Goal: Transaction & Acquisition: Purchase product/service

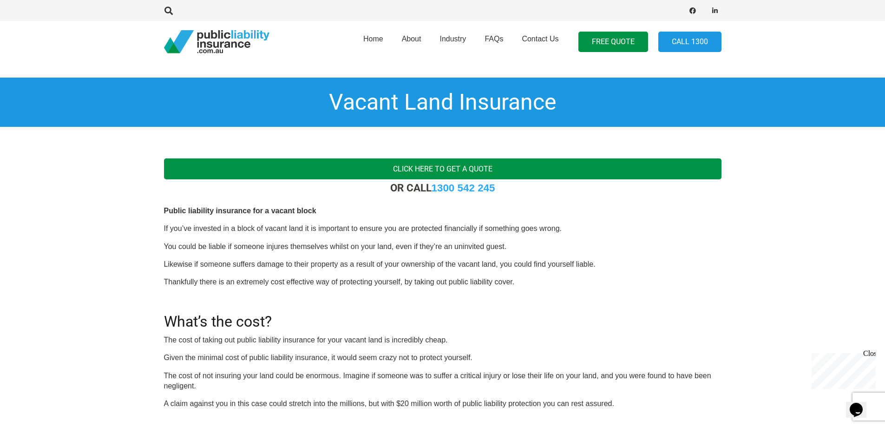
click at [212, 179] on link "Click here to get a quote" at bounding box center [443, 168] width 558 height 21
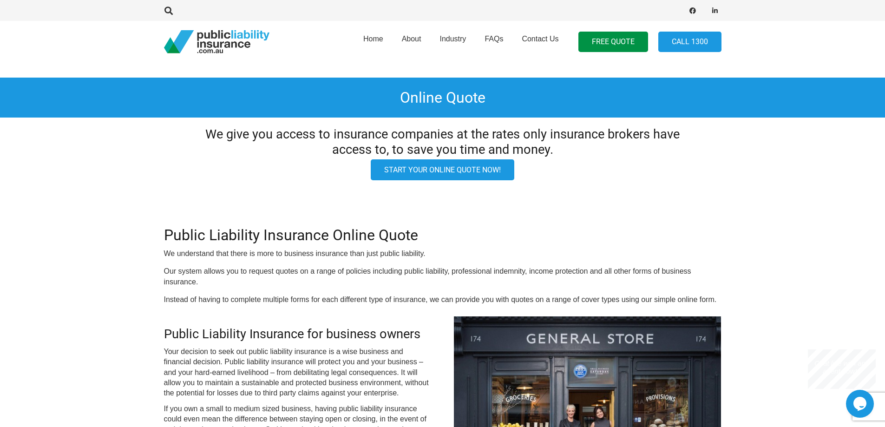
click at [440, 177] on link "Start your online quote now!" at bounding box center [443, 169] width 144 height 21
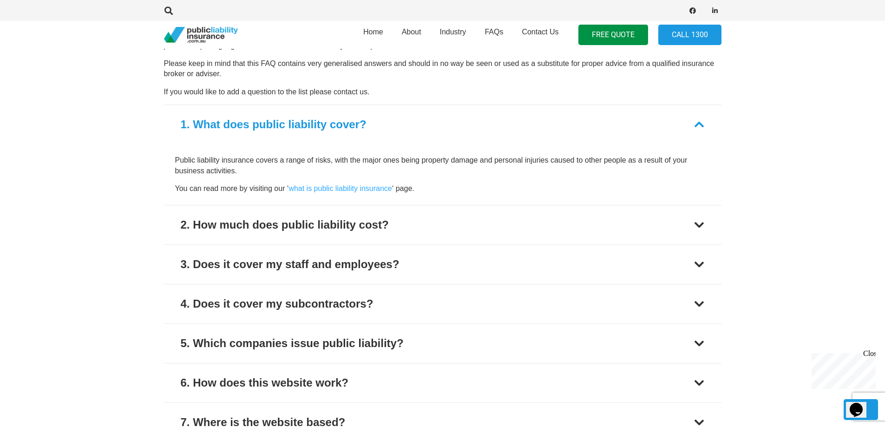
scroll to position [651, 0]
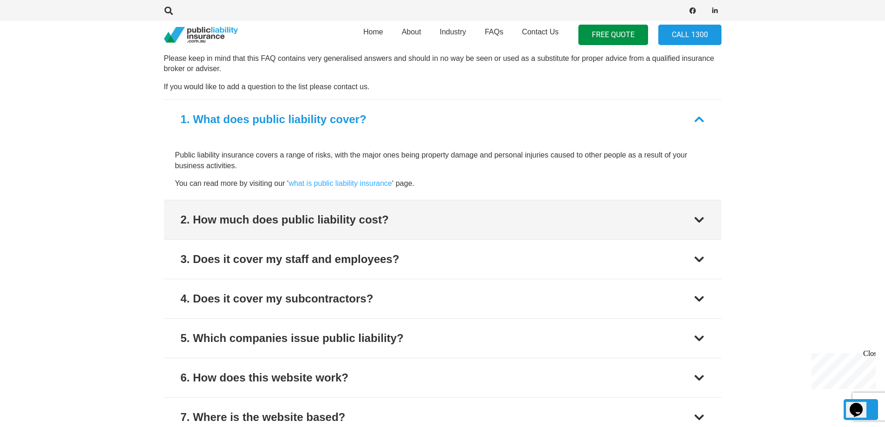
click at [208, 204] on button "2. How much does public liability cost?" at bounding box center [443, 219] width 558 height 39
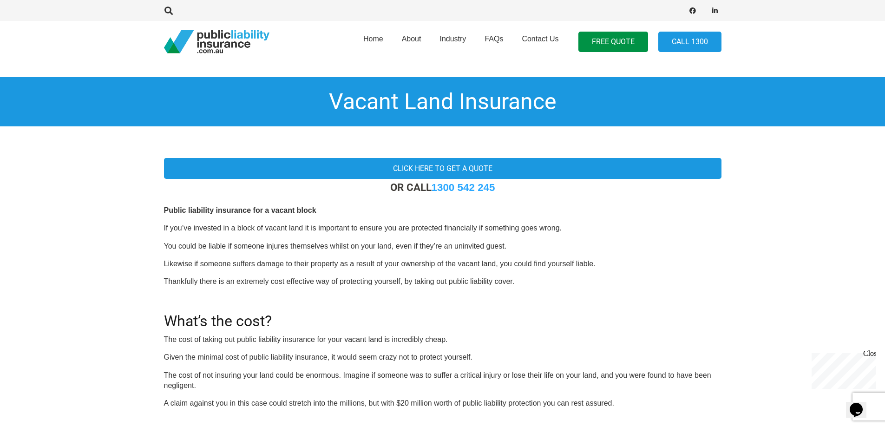
scroll to position [0, 0]
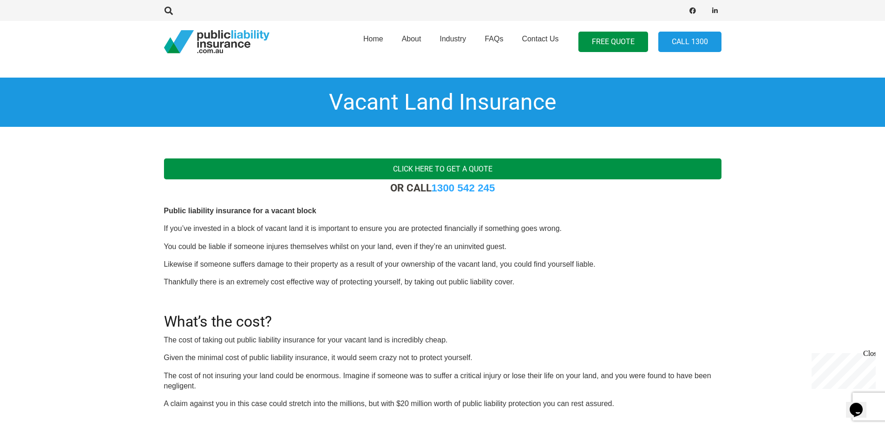
click at [451, 173] on link "Click here to get a quote" at bounding box center [443, 168] width 558 height 21
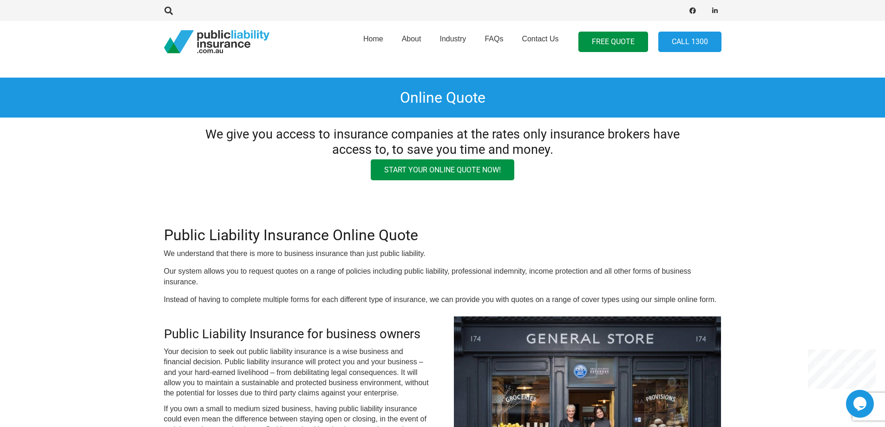
click at [451, 173] on link "Start your online quote now!" at bounding box center [443, 169] width 144 height 21
